Goal: Task Accomplishment & Management: Use online tool/utility

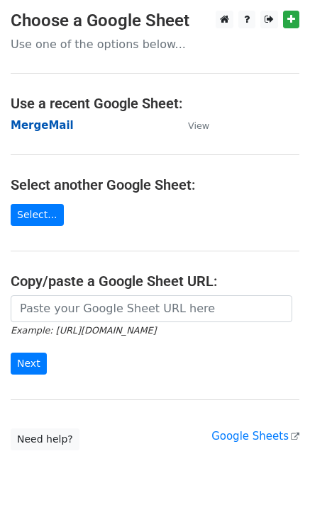
click at [43, 130] on strong "MergeMail" at bounding box center [42, 125] width 63 height 13
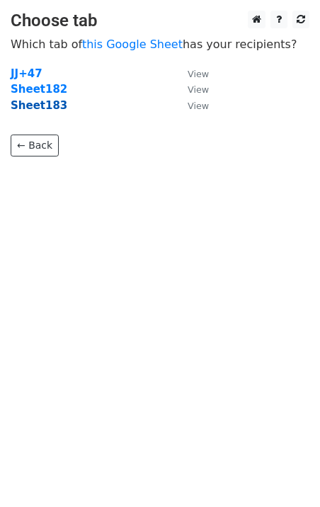
click at [51, 110] on strong "Sheet183" at bounding box center [39, 105] width 57 height 13
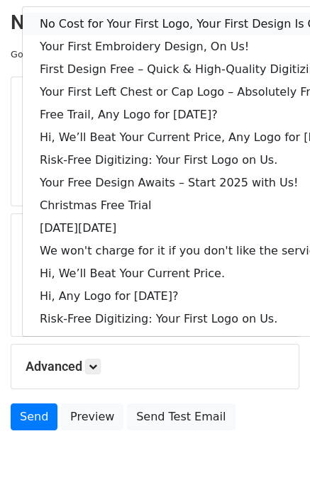
click at [122, 18] on link "No Cost for Your First Logo, Your First Design Is On Us!" at bounding box center [194, 24] width 342 height 23
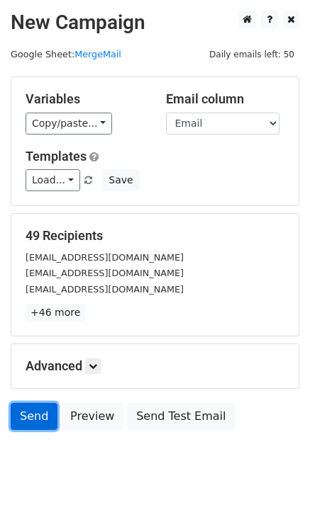
click at [26, 417] on link "Send" at bounding box center [34, 416] width 47 height 27
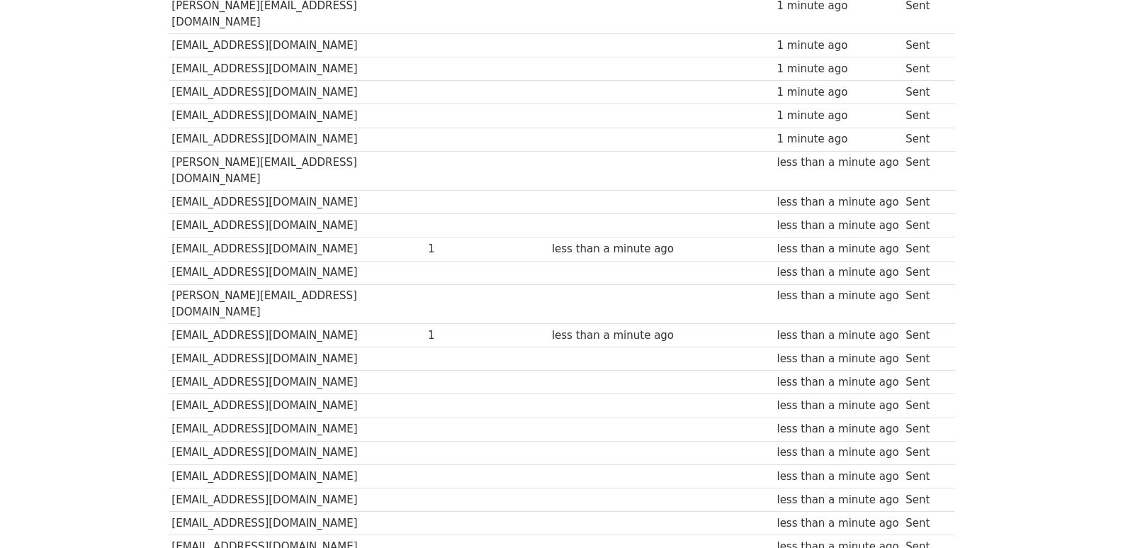
scroll to position [963, 0]
